Goal: Information Seeking & Learning: Learn about a topic

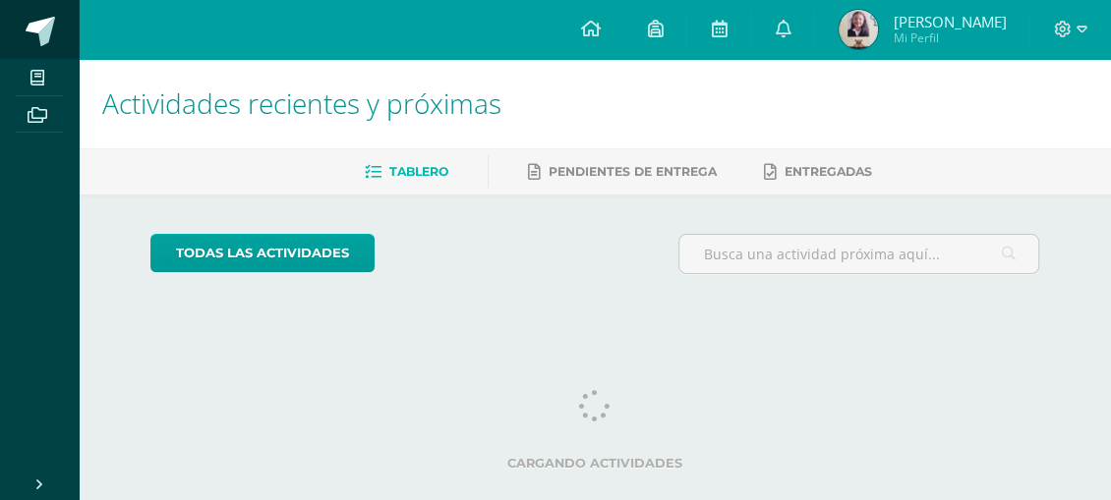
click at [46, 27] on span at bounding box center [40, 31] width 29 height 29
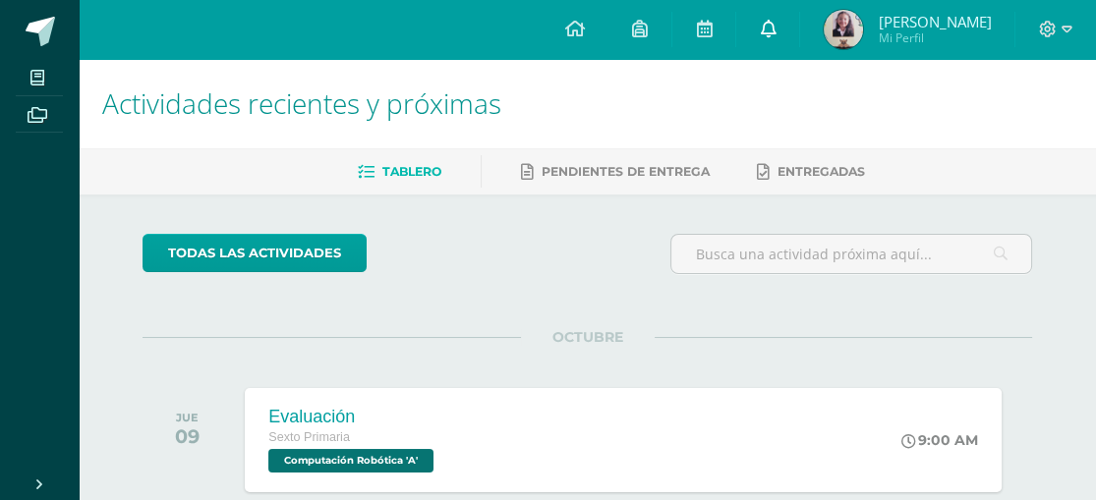
click at [799, 29] on link at bounding box center [767, 29] width 63 height 59
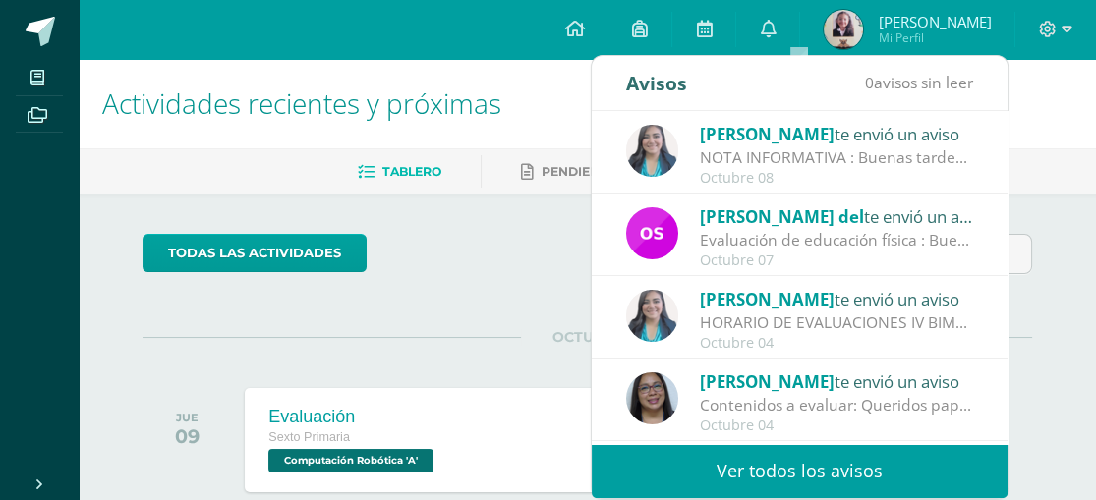
click at [789, 143] on span "[PERSON_NAME]" at bounding box center [767, 134] width 135 height 23
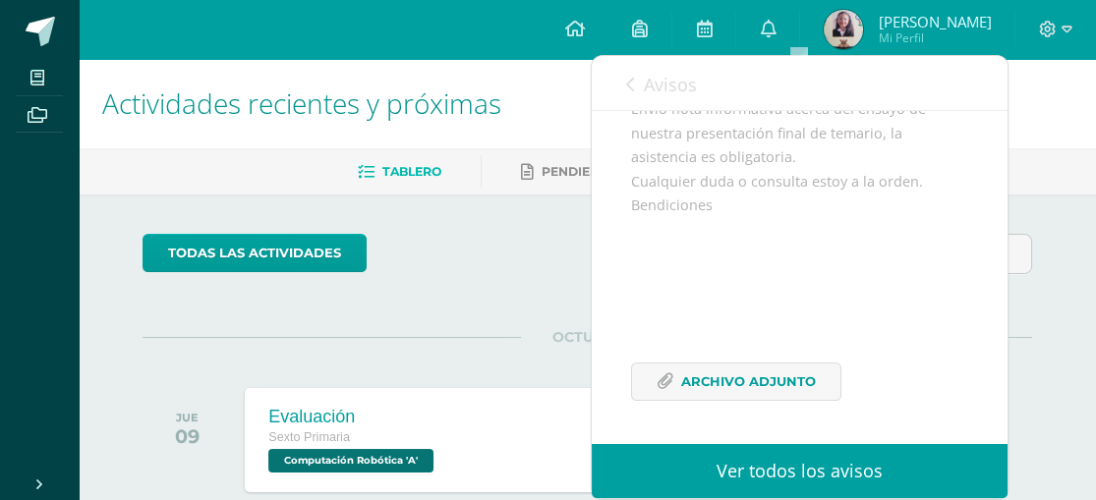
scroll to position [98, 0]
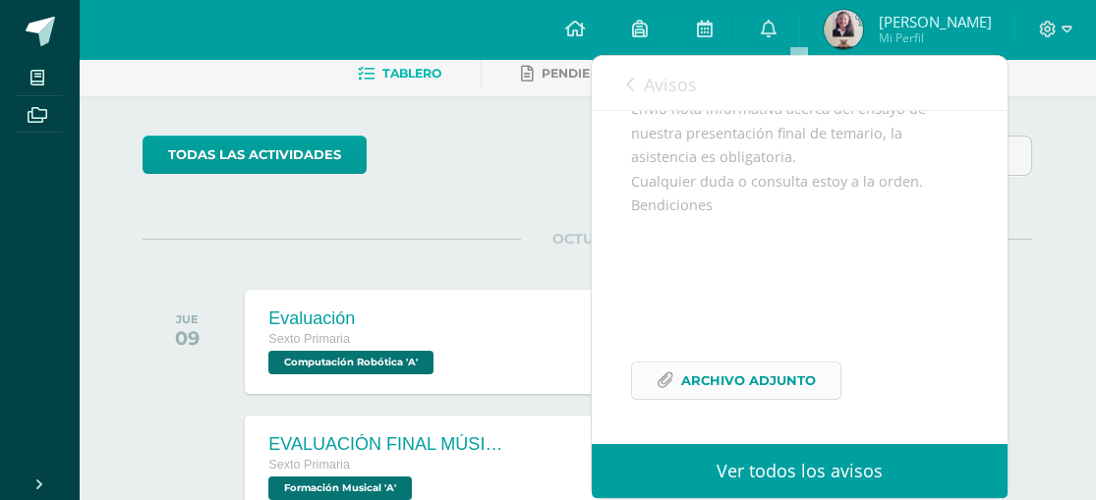
click at [762, 371] on span "Archivo Adjunto" at bounding box center [748, 381] width 135 height 36
